Goal: Task Accomplishment & Management: Complete application form

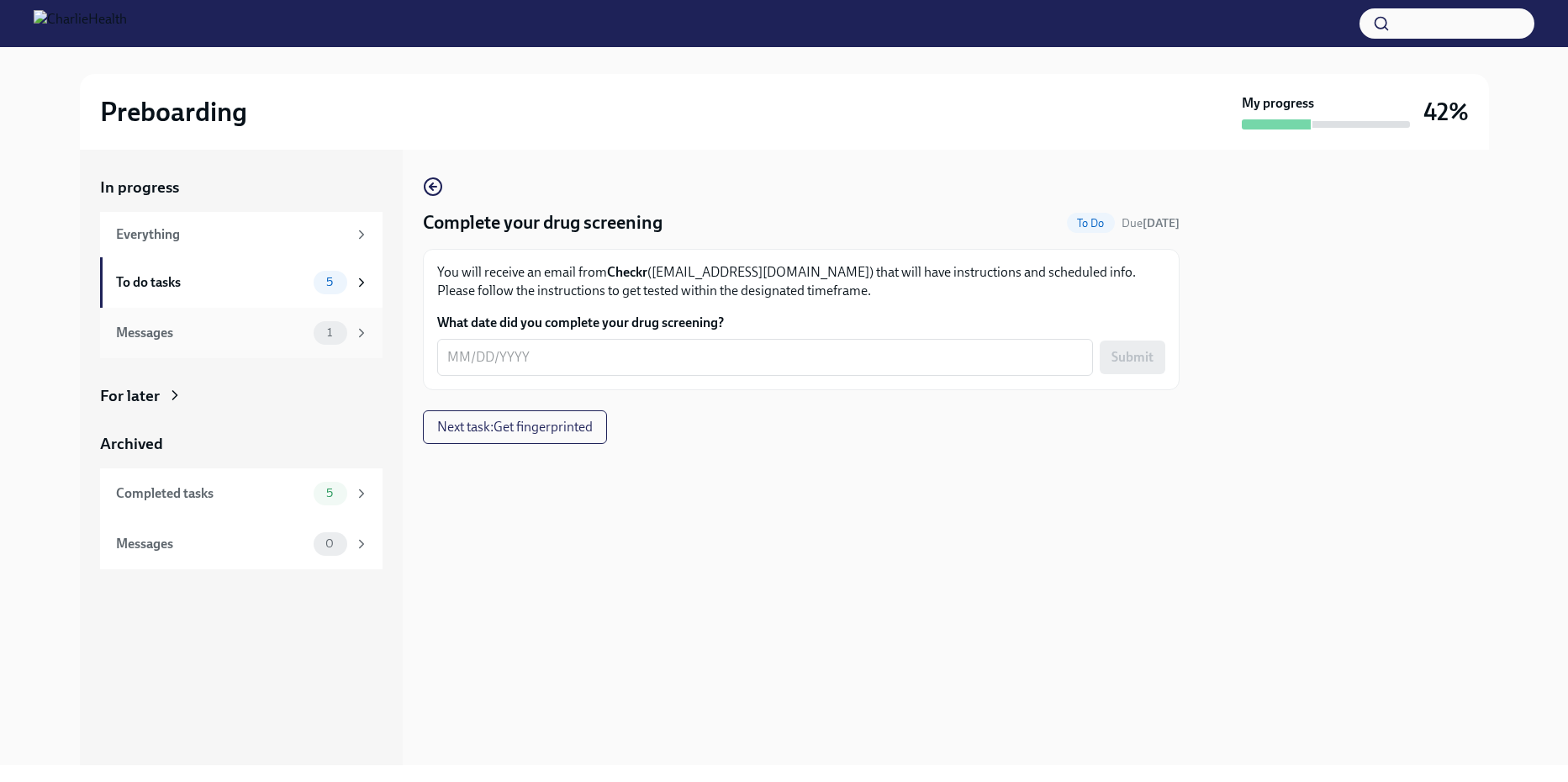
click at [308, 324] on div "Messages 1" at bounding box center [242, 333] width 253 height 24
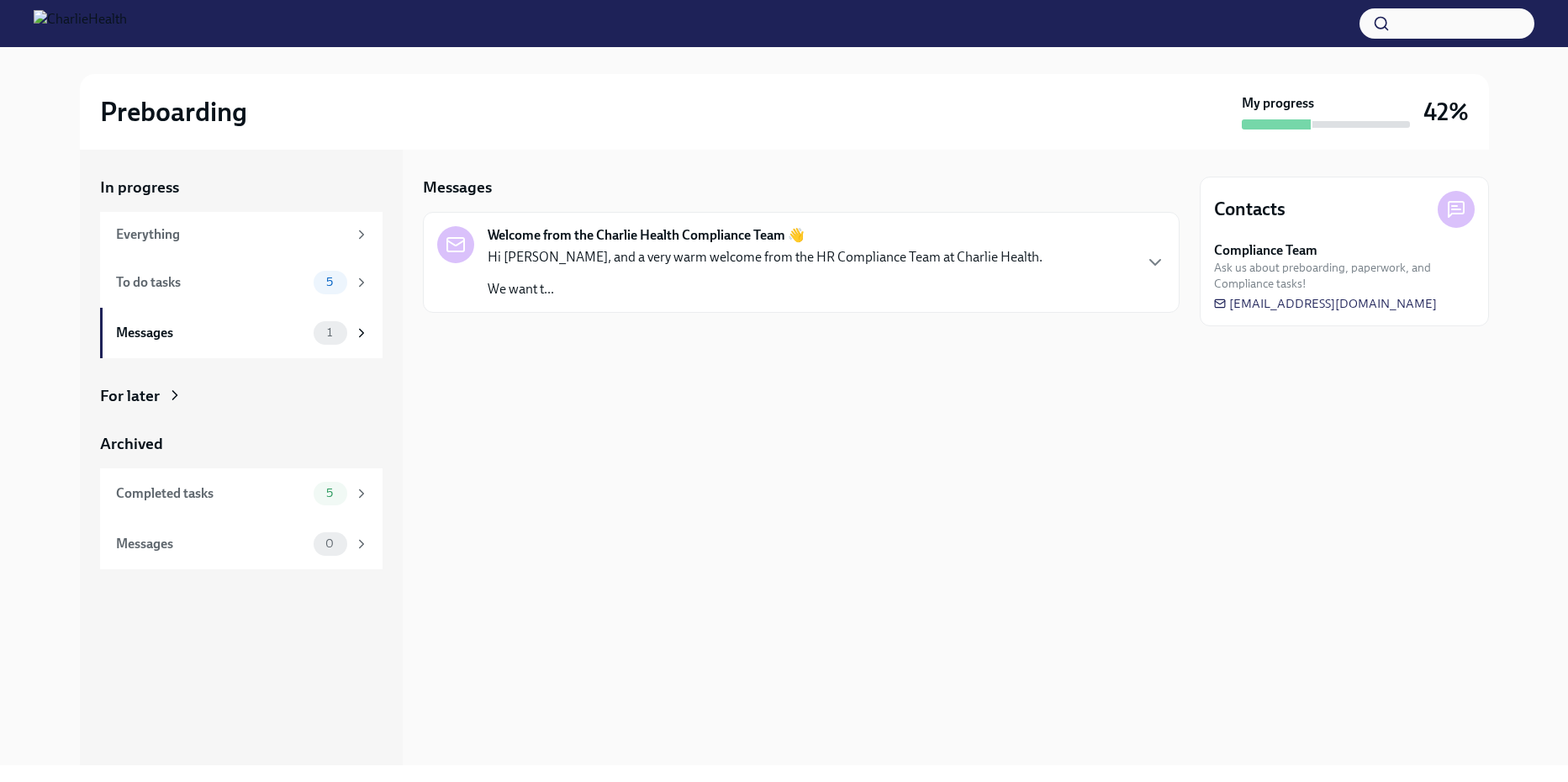
click at [621, 272] on div "Hi [PERSON_NAME], and a very warm welcome from the HR Compliance Team at Charli…" at bounding box center [765, 273] width 555 height 50
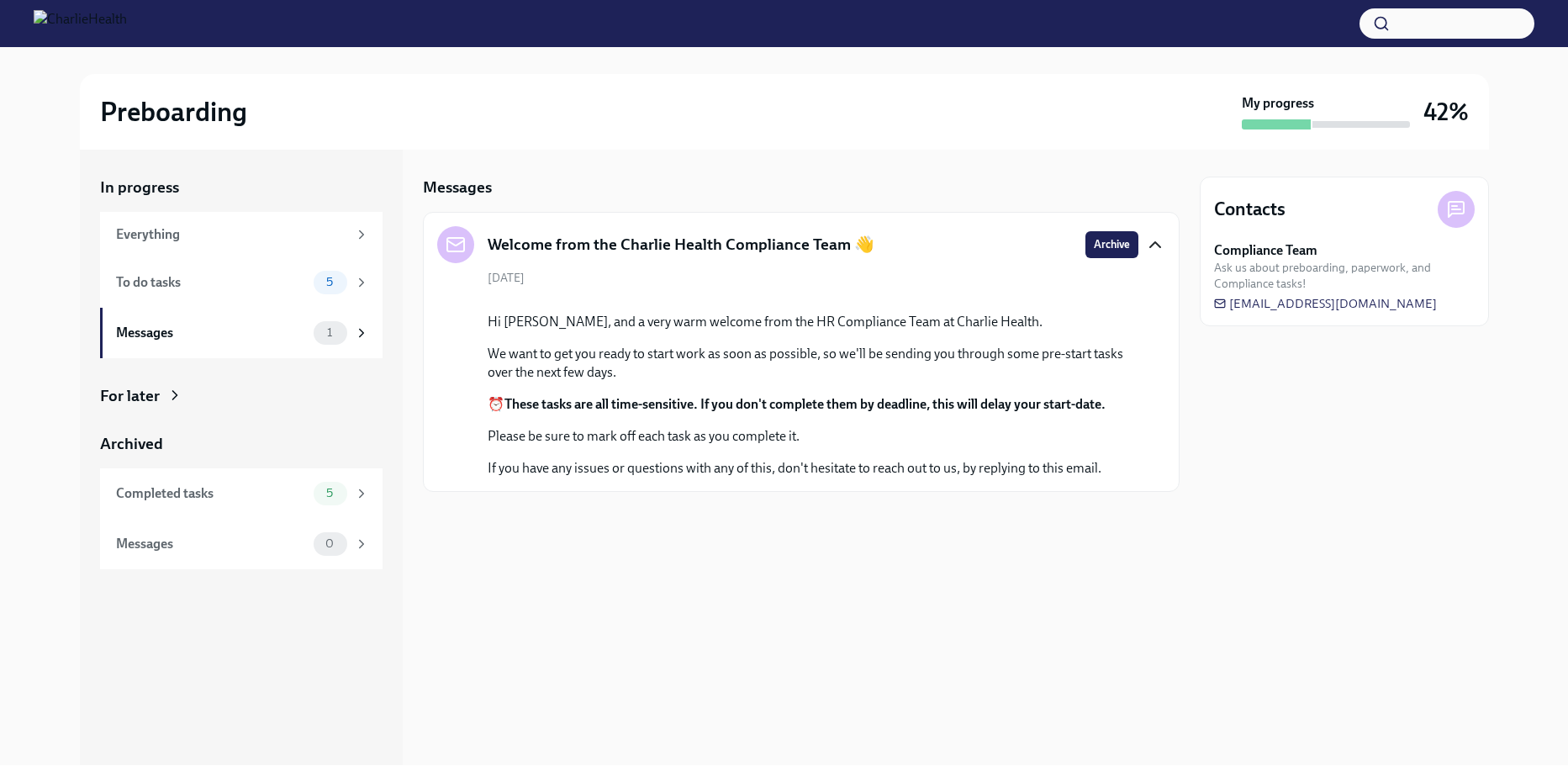
click at [1147, 247] on icon "button" at bounding box center [1156, 245] width 20 height 20
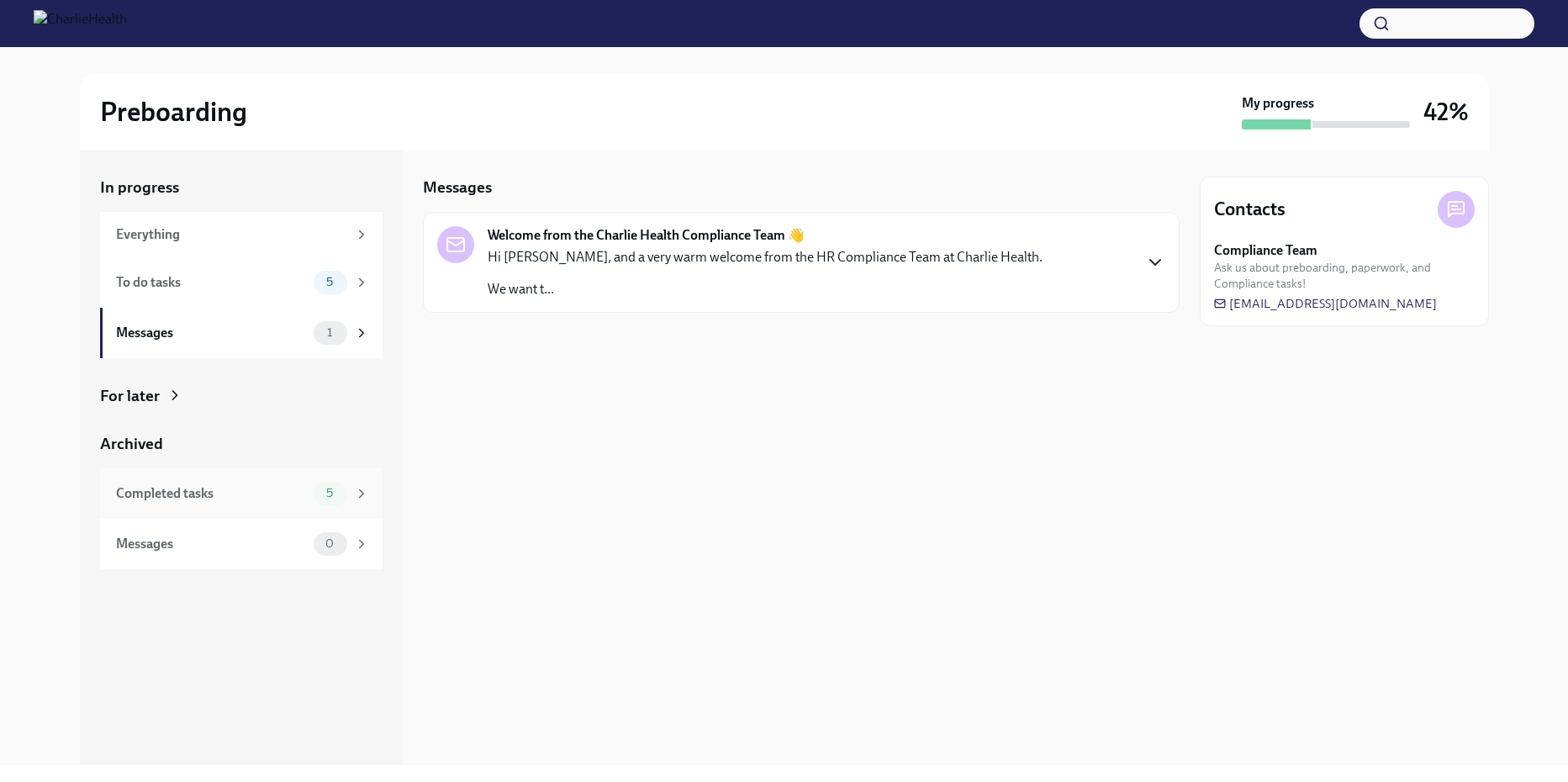
click at [207, 489] on div "Completed tasks" at bounding box center [212, 493] width 191 height 19
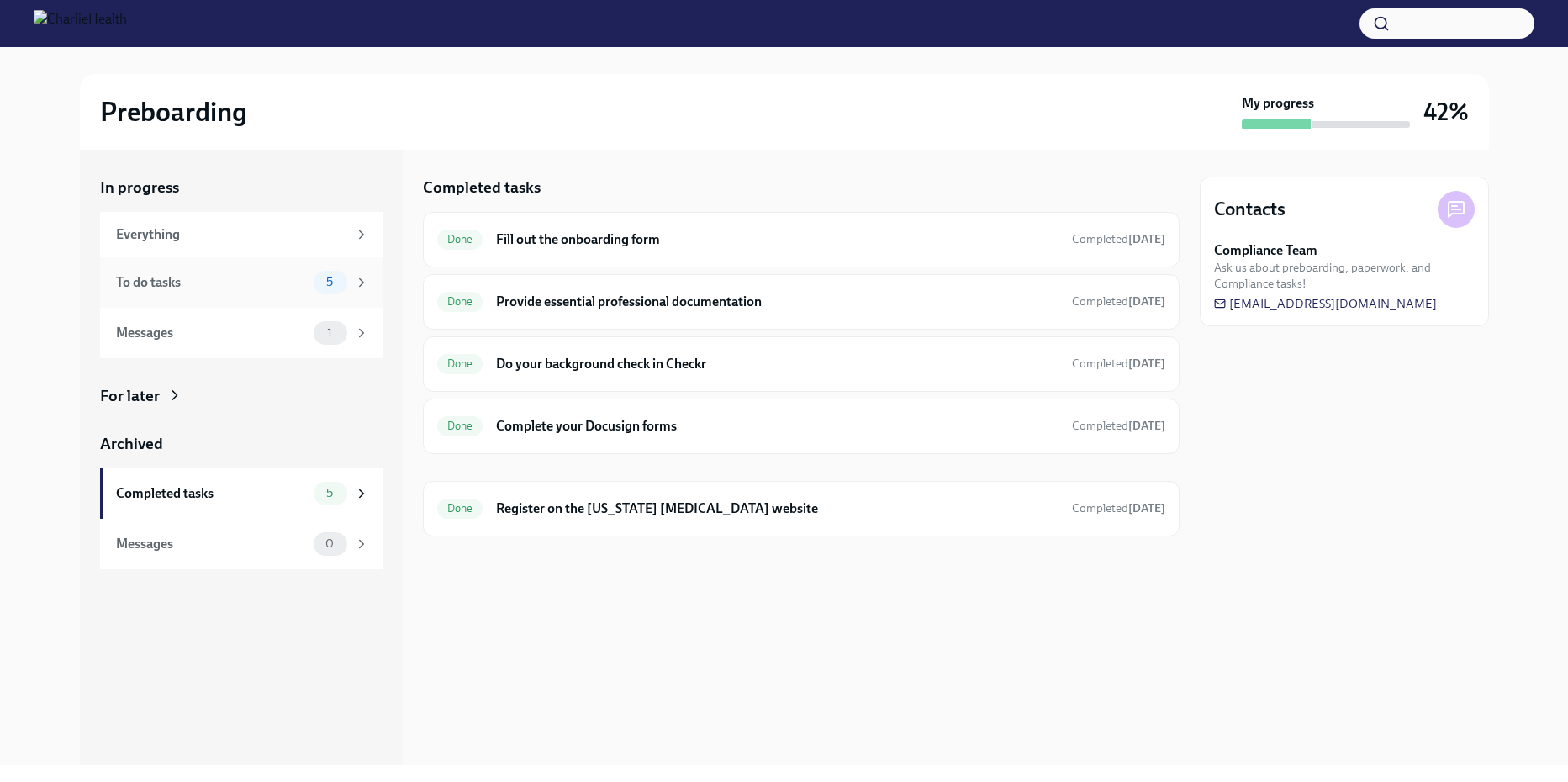
click at [183, 286] on div "To do tasks" at bounding box center [212, 283] width 191 height 19
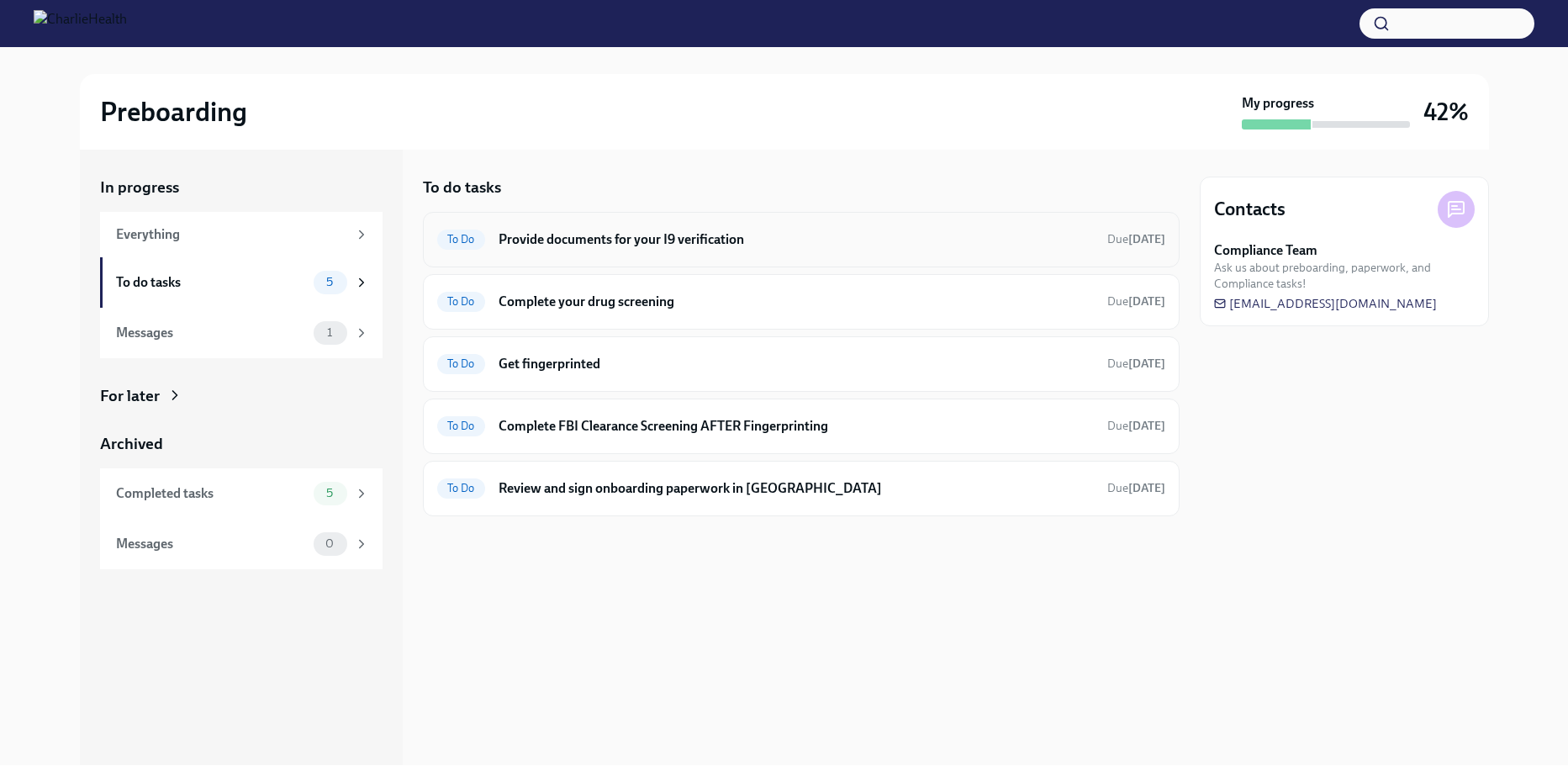
click at [650, 237] on h6 "Provide documents for your I9 verification" at bounding box center [796, 240] width 595 height 19
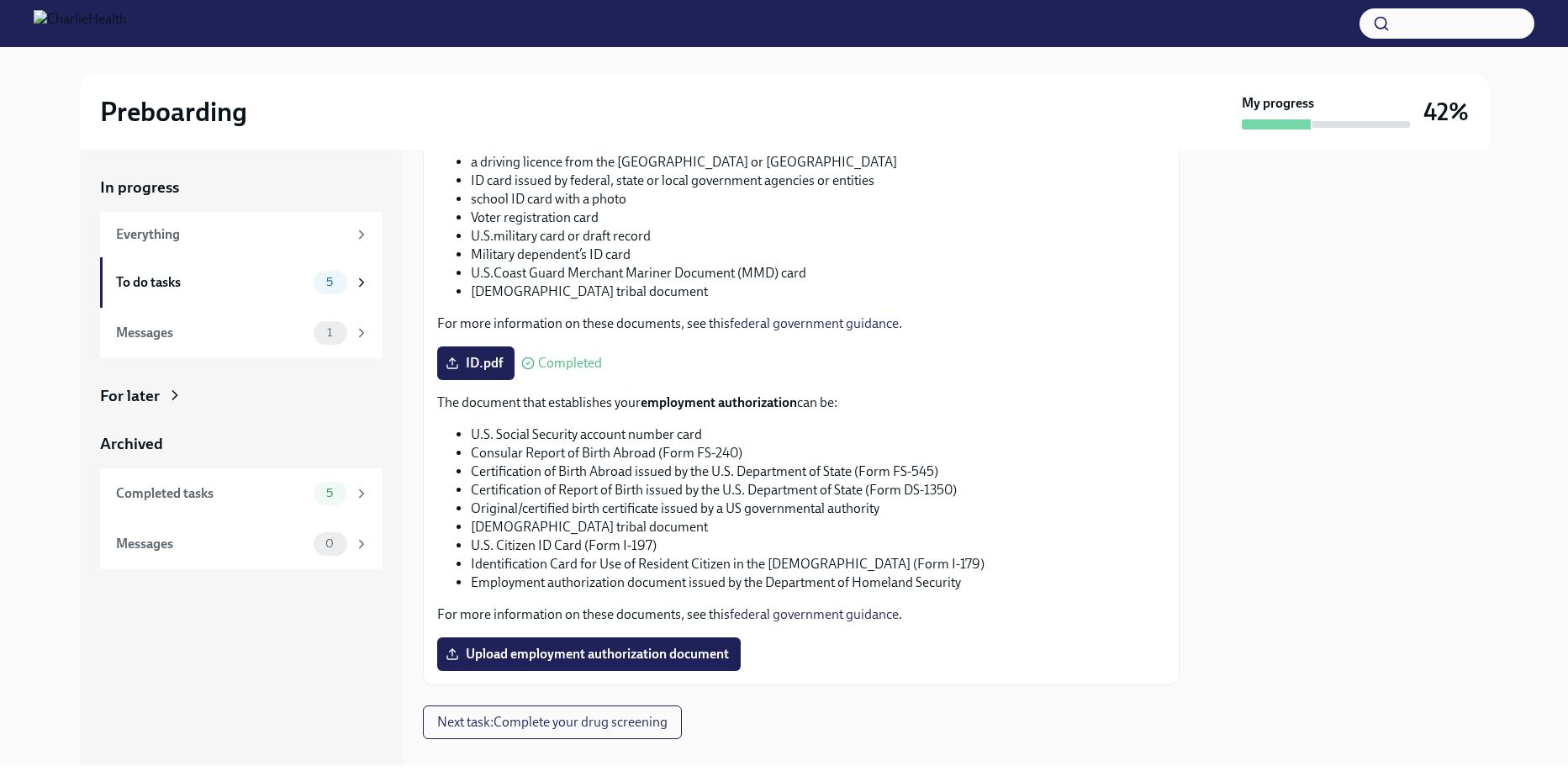
scroll to position [710, 0]
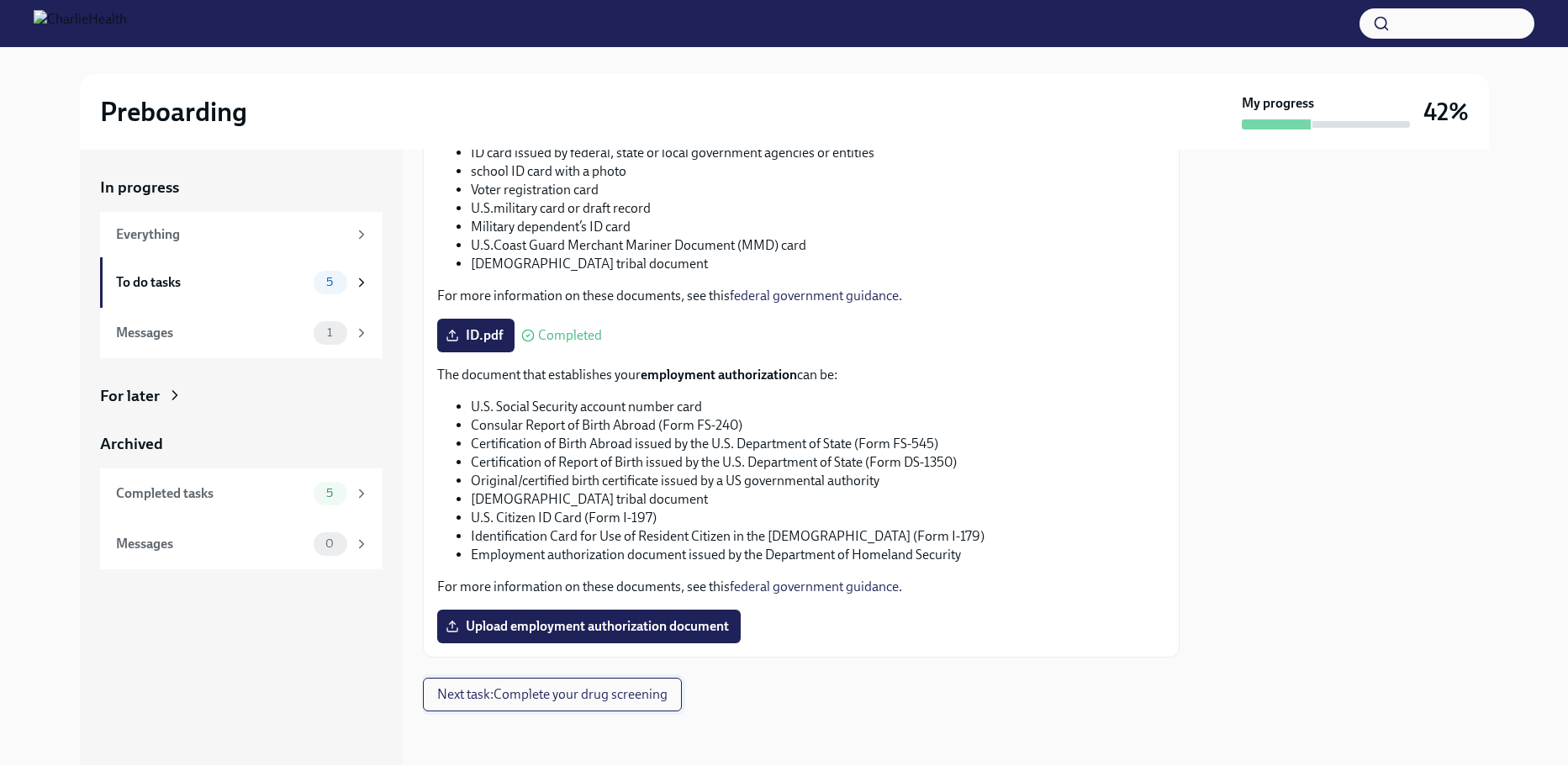
click at [574, 708] on button "Next task : Complete your drug screening" at bounding box center [551, 694] width 259 height 33
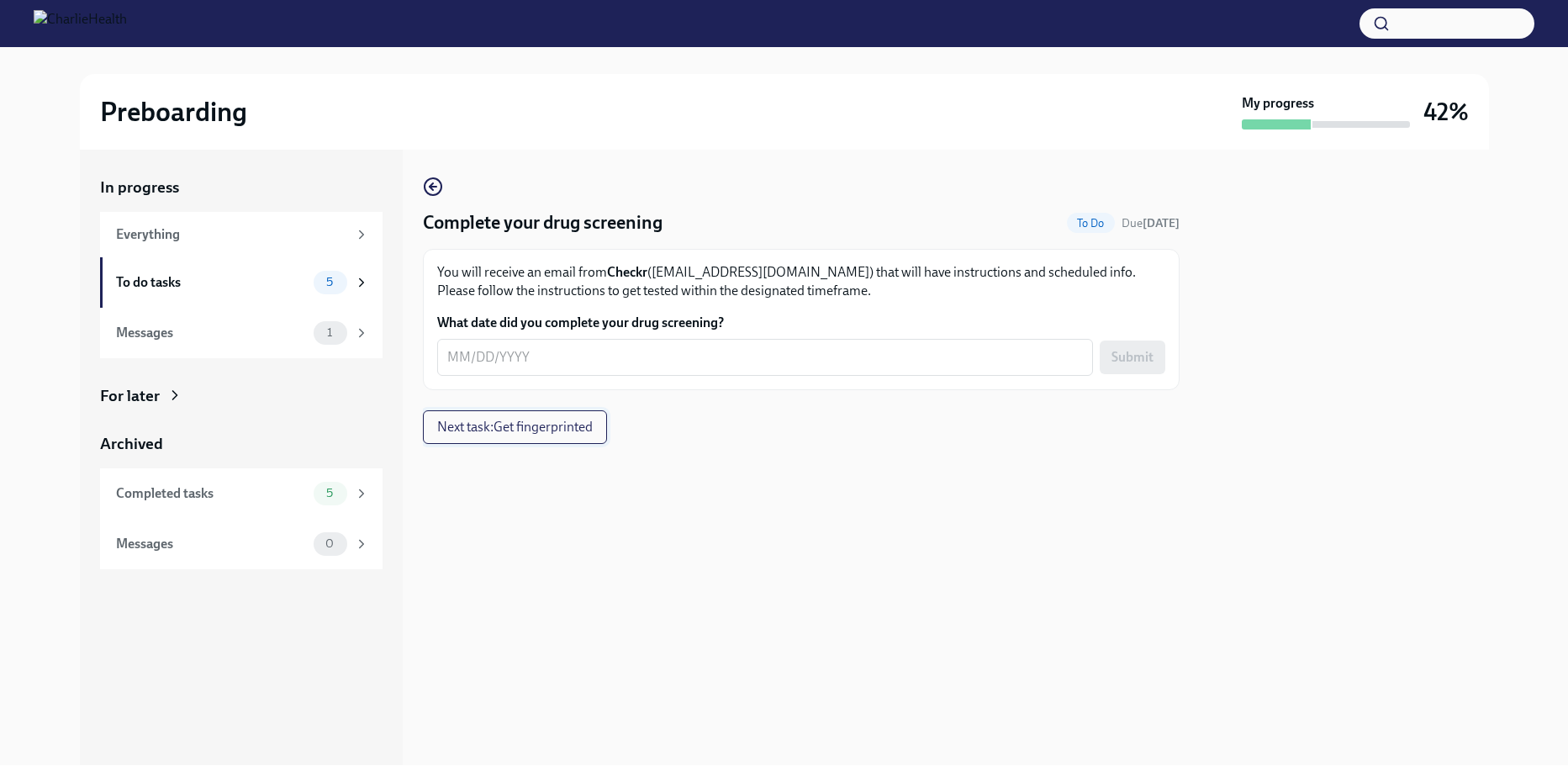
click at [522, 430] on span "Next task : Get fingerprinted" at bounding box center [515, 428] width 155 height 17
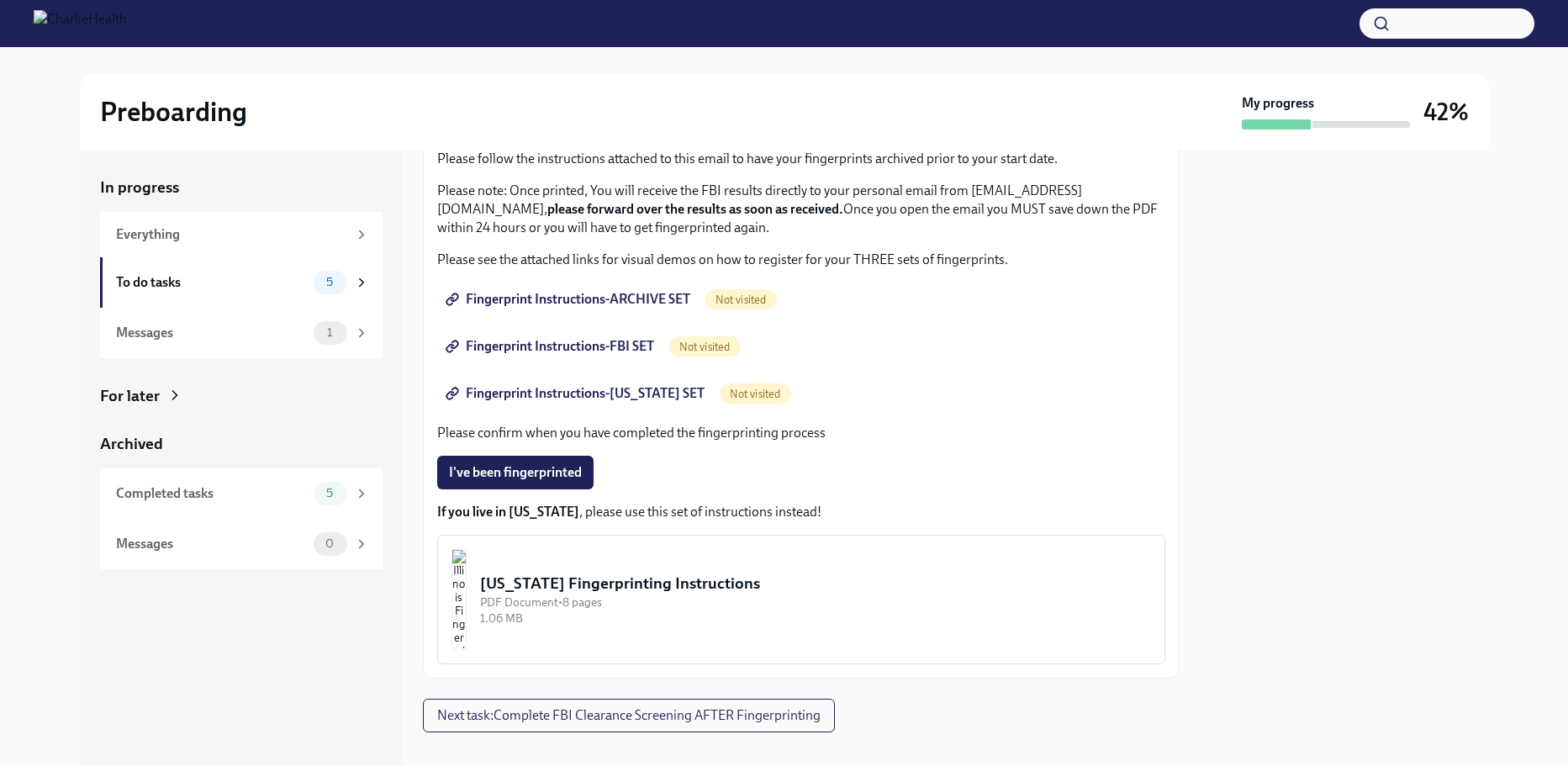
scroll to position [168, 0]
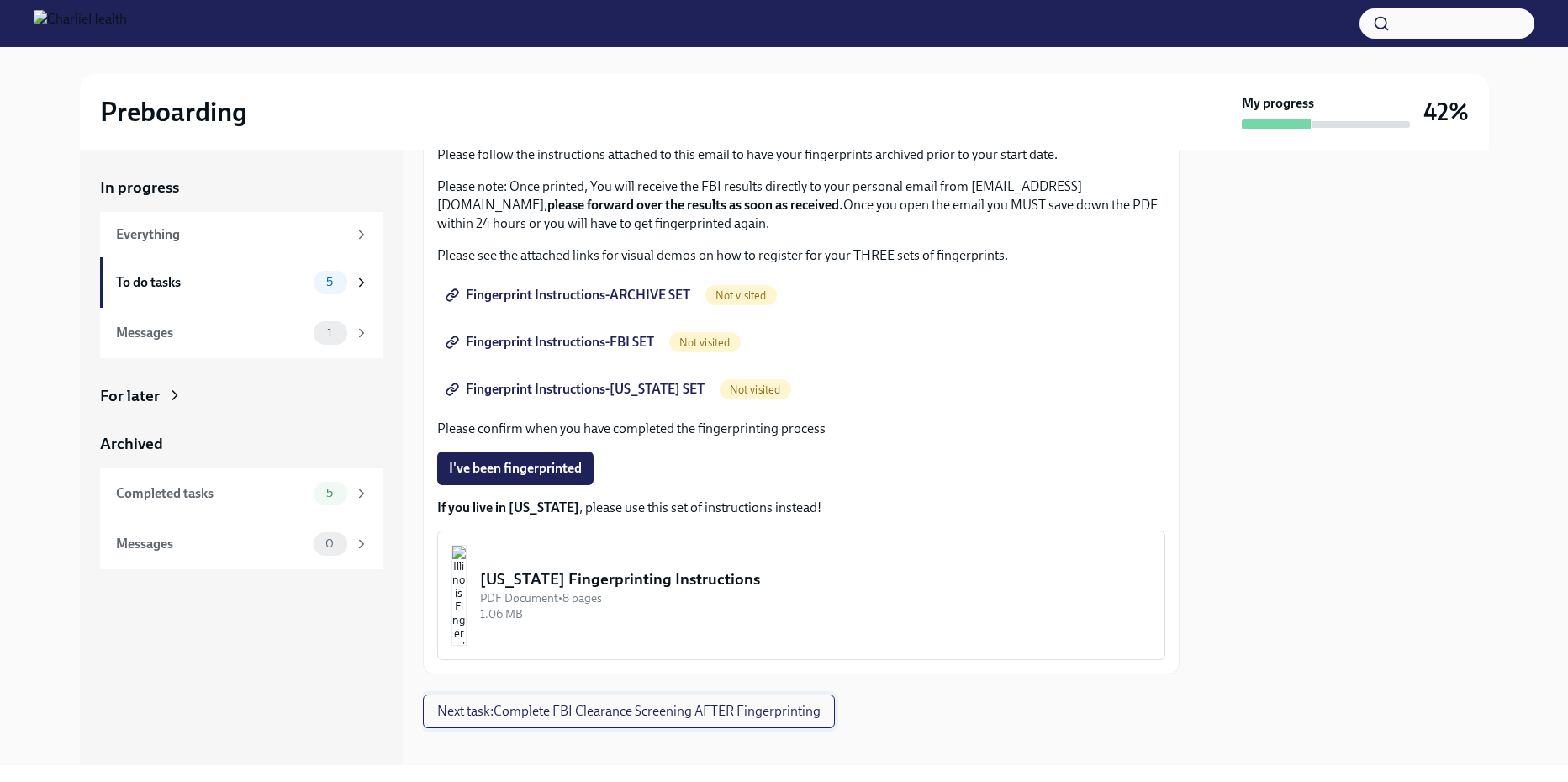
click at [719, 715] on span "Next task : Complete FBI Clearance Screening AFTER Fingerprinting" at bounding box center [628, 711] width 383 height 17
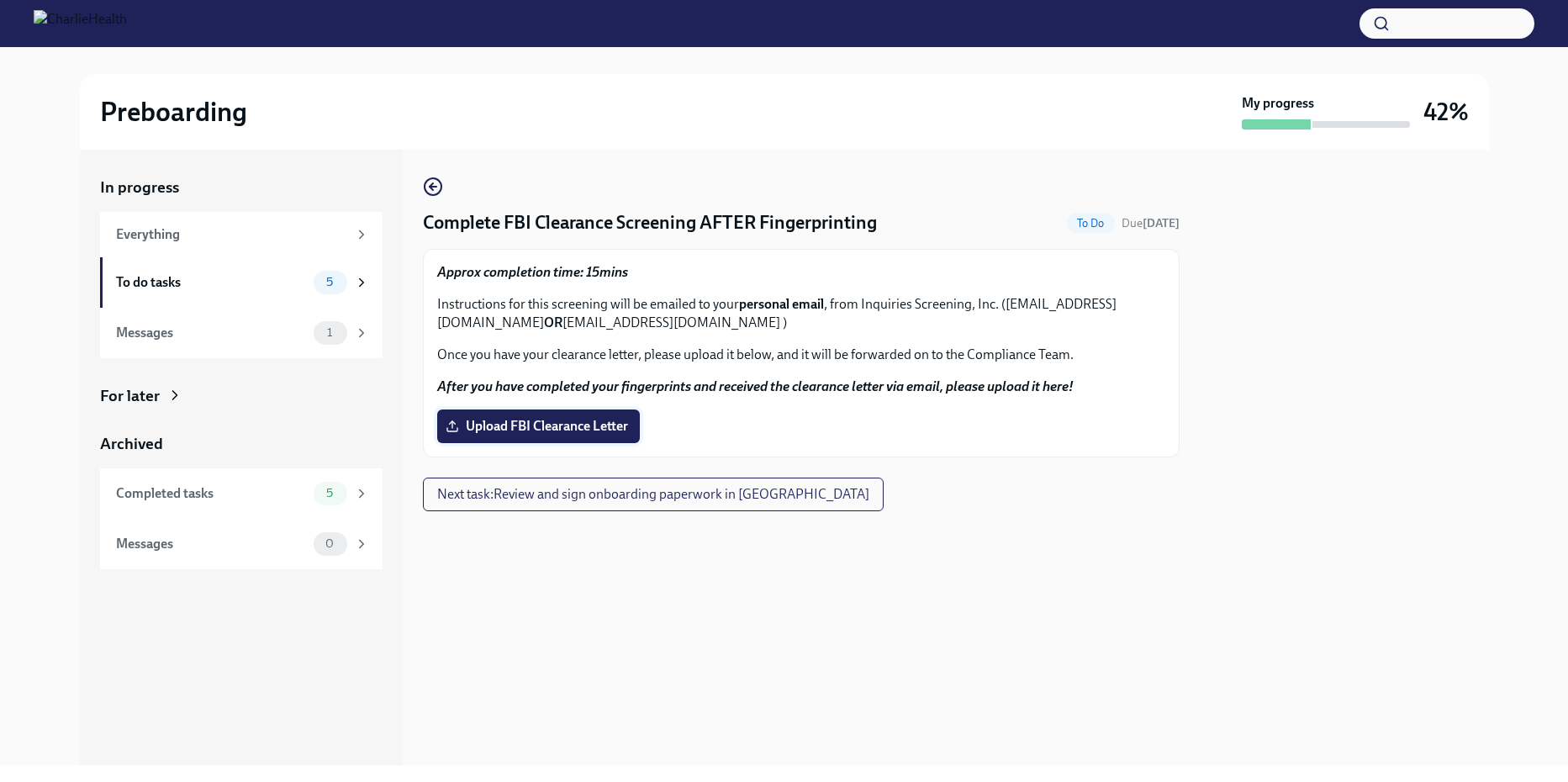
click at [536, 429] on span "Upload FBI Clearance Letter" at bounding box center [539, 427] width 179 height 17
click at [0, 0] on input "Upload FBI Clearance Letter" at bounding box center [0, 0] width 0 height 0
click at [440, 185] on icon "button" at bounding box center [433, 187] width 20 height 20
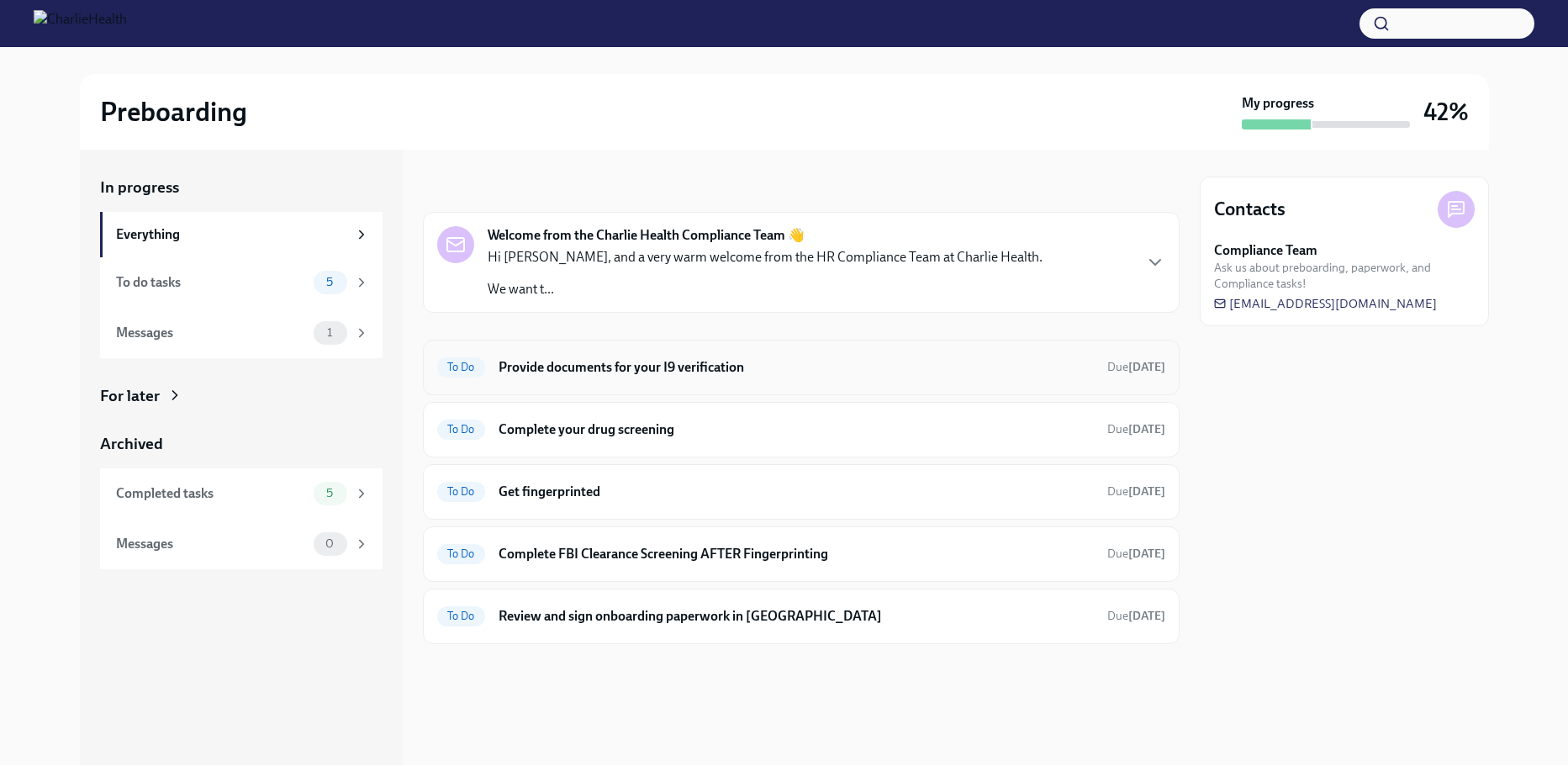
click at [708, 368] on h6 "Provide documents for your I9 verification" at bounding box center [796, 368] width 595 height 19
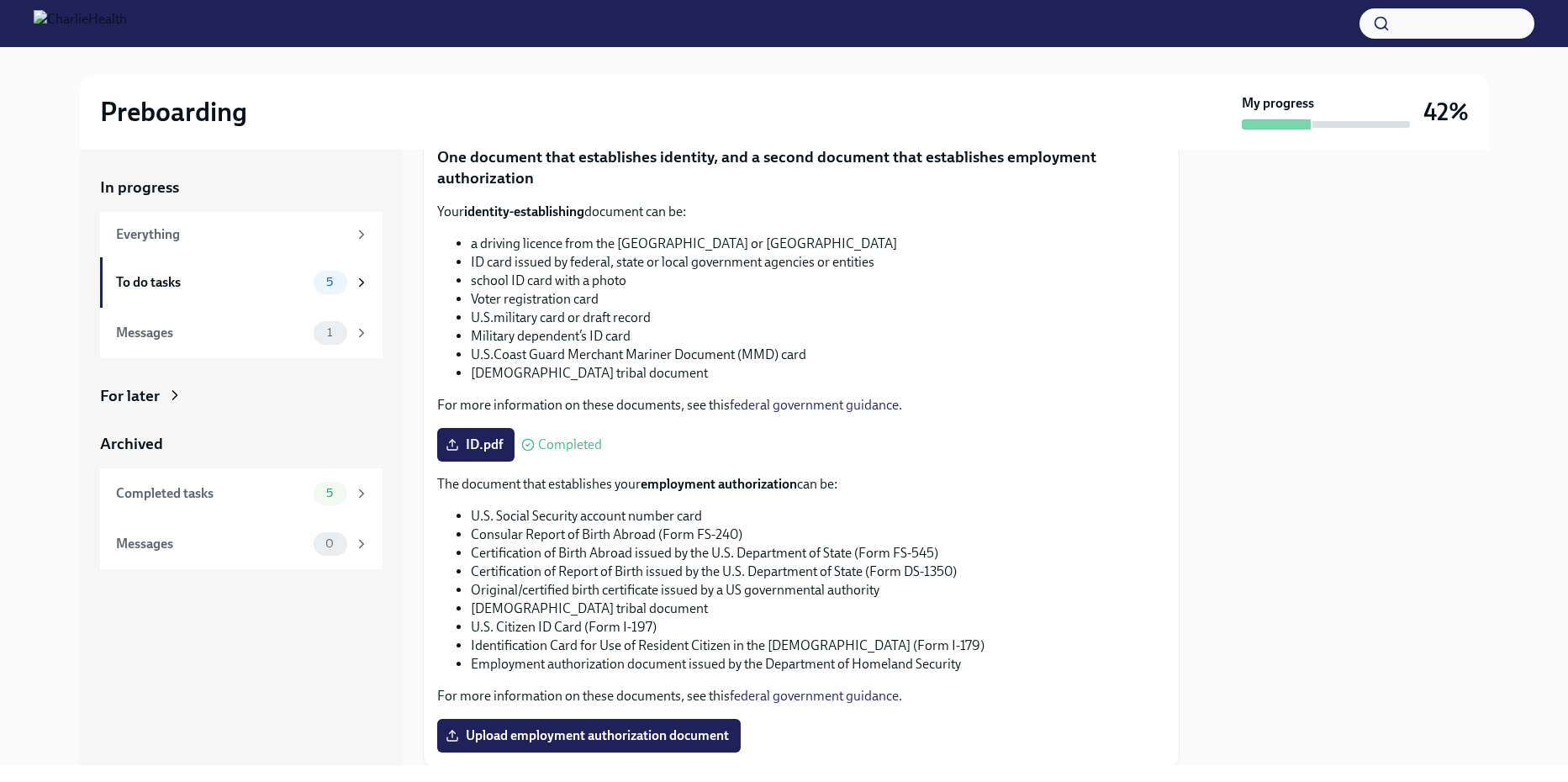
scroll to position [710, 0]
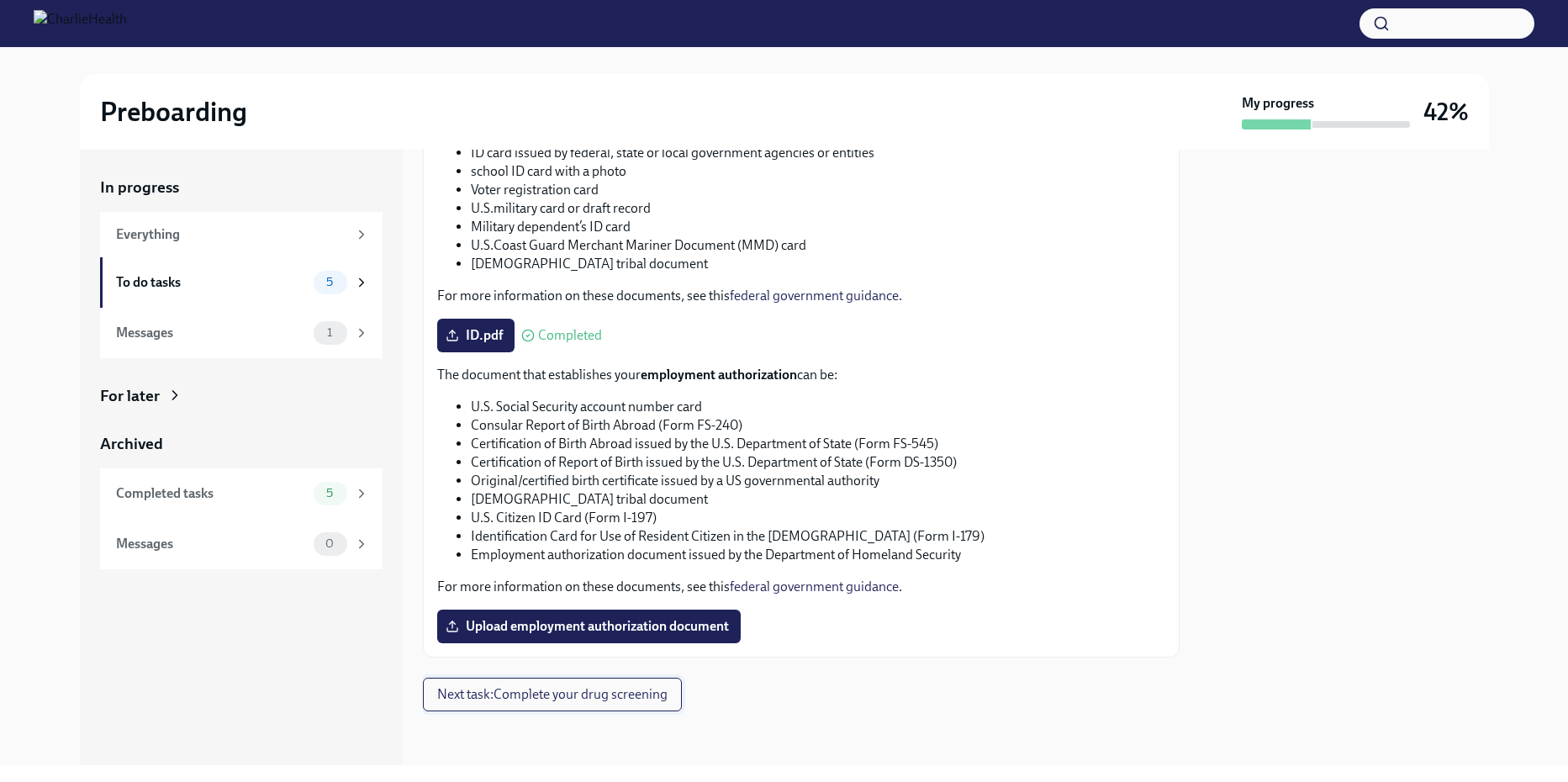
click at [545, 690] on span "Next task : Complete your drug screening" at bounding box center [552, 695] width 230 height 17
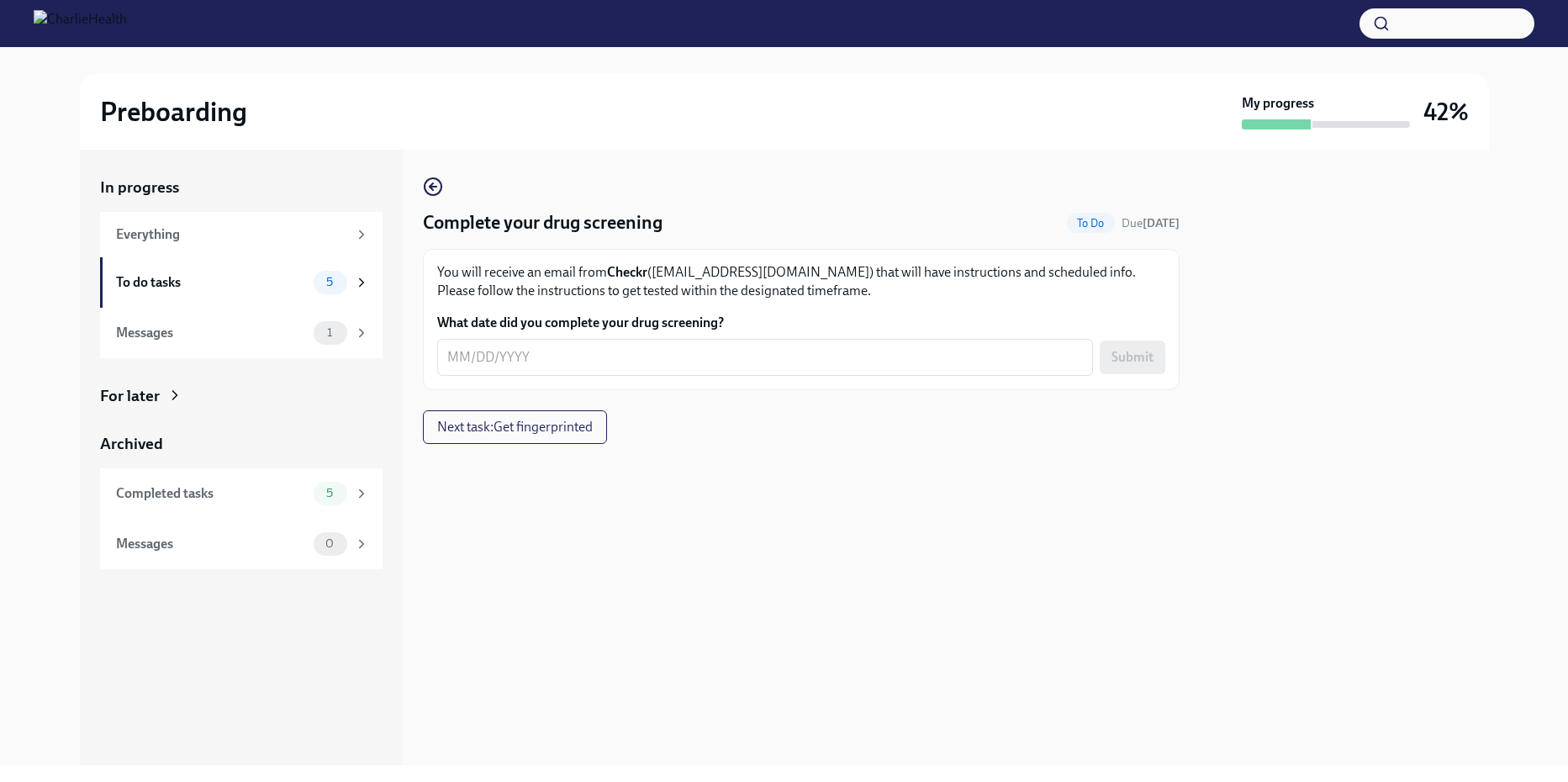
click at [388, 111] on div "Preboarding" at bounding box center [667, 111] width 1135 height 33
